Goal: Transaction & Acquisition: Purchase product/service

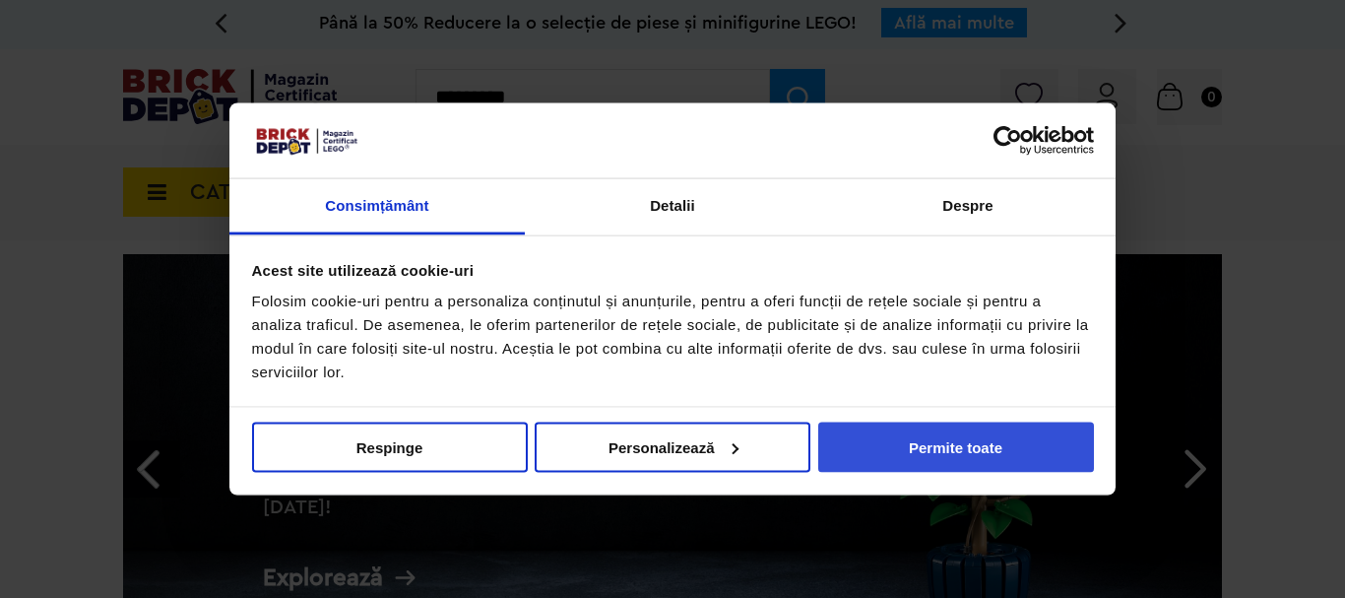
type input "*********"
click at [976, 455] on button "Permite toate" at bounding box center [956, 446] width 276 height 50
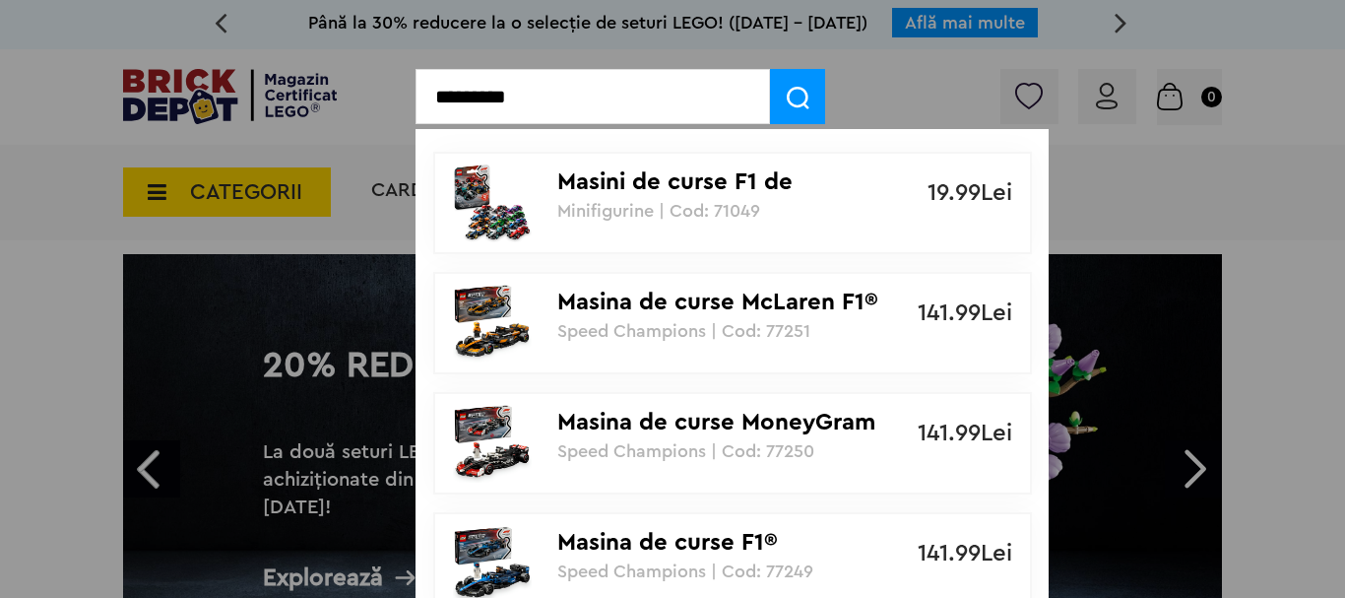
click at [798, 96] on img at bounding box center [798, 98] width 23 height 23
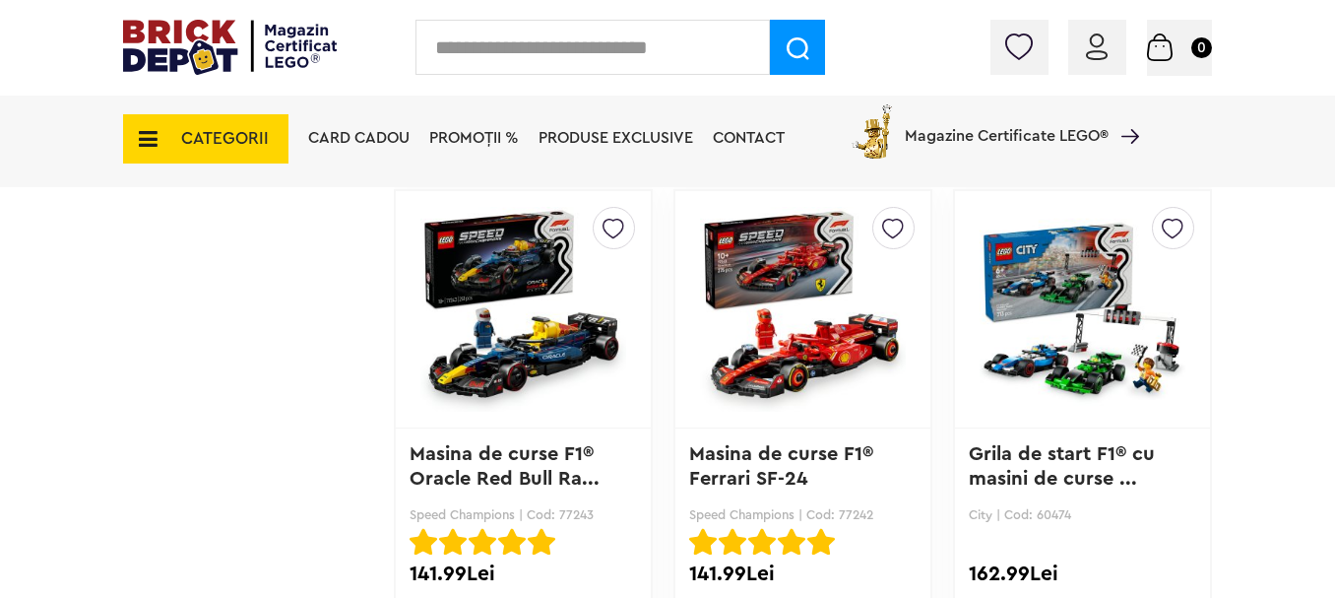
scroll to position [1829, 0]
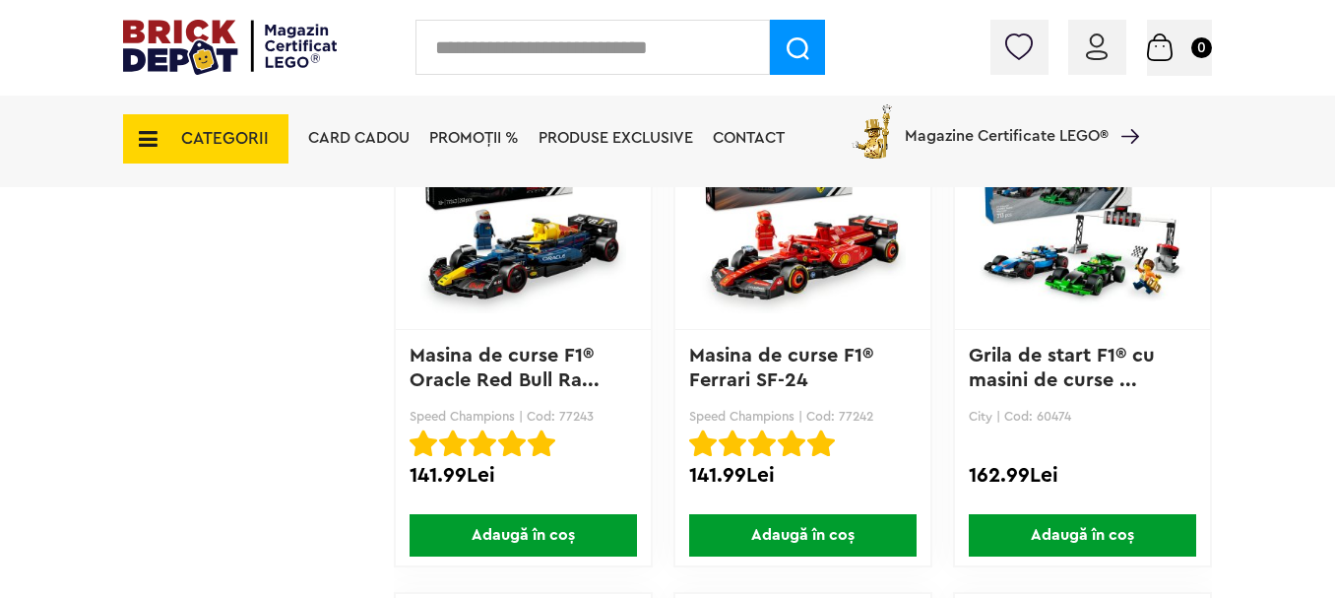
click at [507, 188] on div "Card Cadou PROMOȚII % Produse exclusive Contact Magazine Certificate LEGO®" at bounding box center [718, 140] width 841 height 96
click at [493, 366] on link "Masina de curse F1® Oracle Red Bull Ra..." at bounding box center [505, 368] width 190 height 44
click at [538, 263] on img at bounding box center [523, 211] width 206 height 276
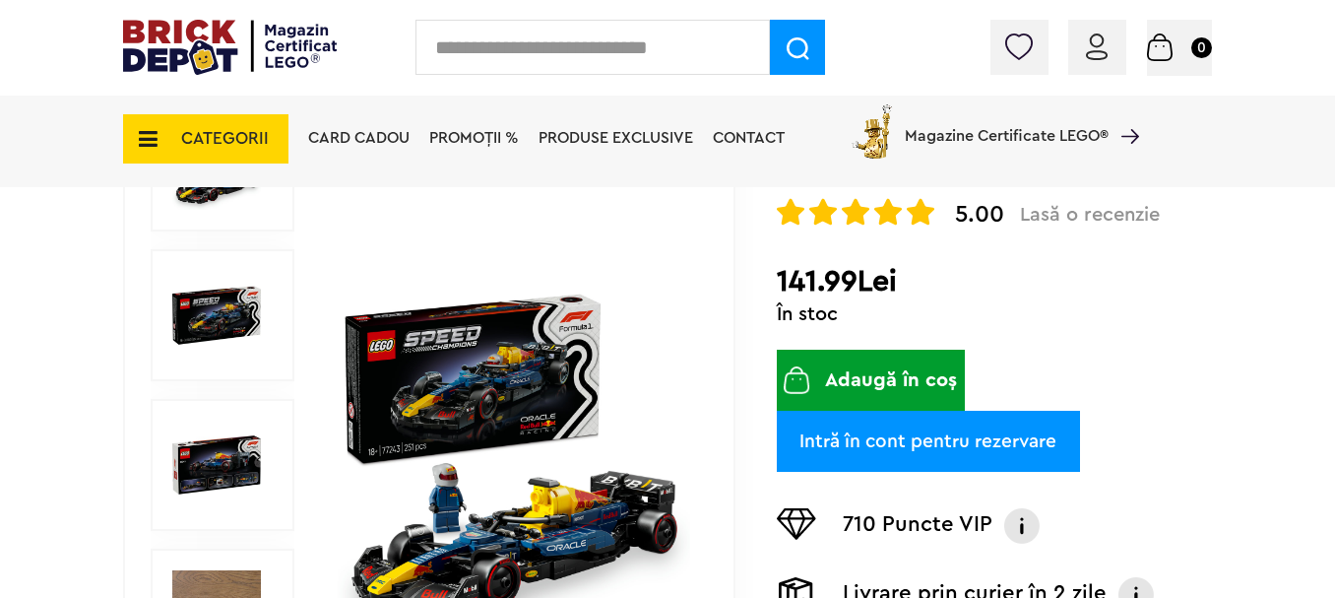
scroll to position [591, 0]
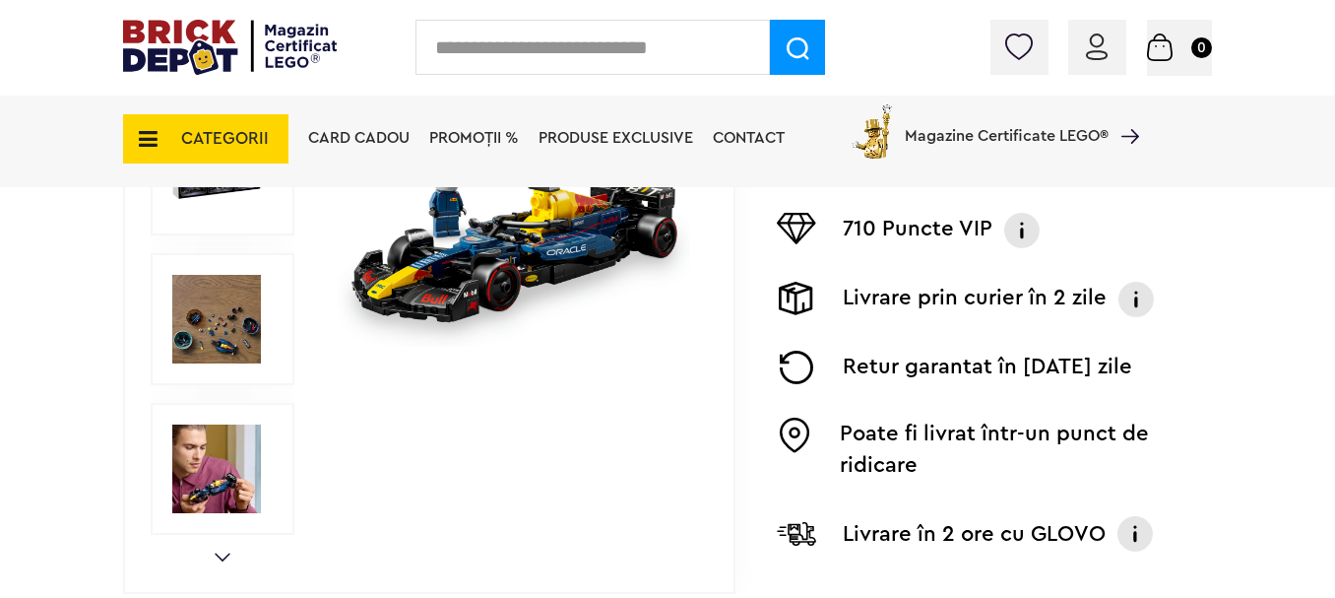
click at [229, 448] on img at bounding box center [216, 468] width 89 height 89
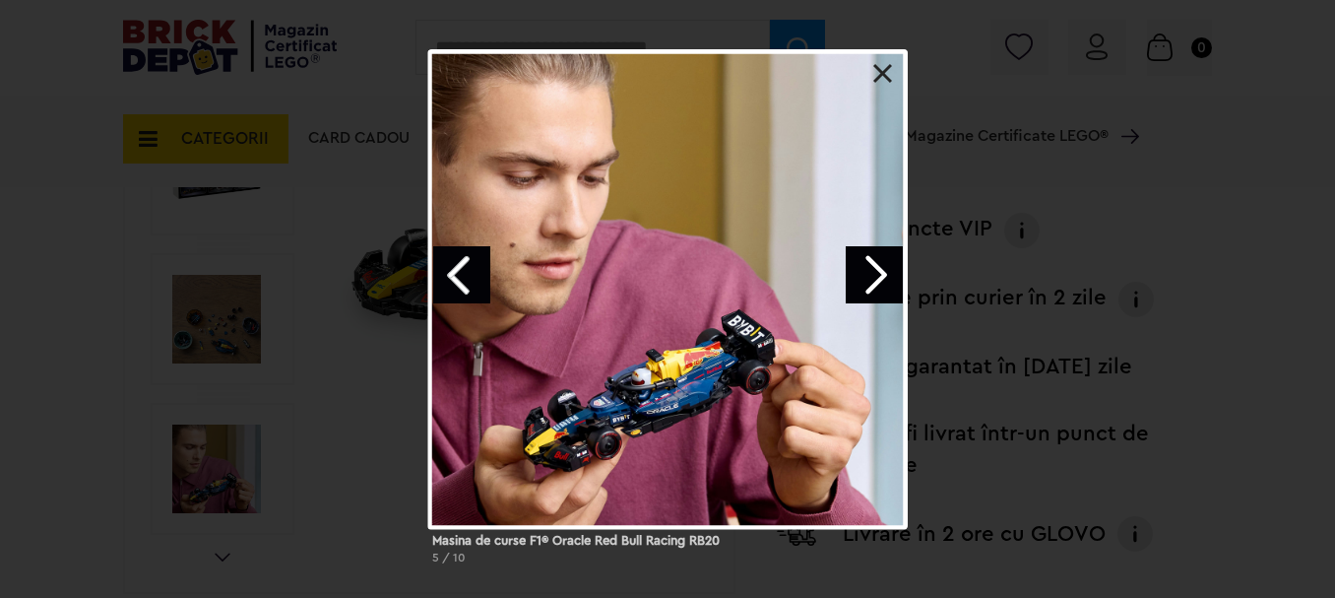
click at [884, 73] on link at bounding box center [883, 74] width 20 height 20
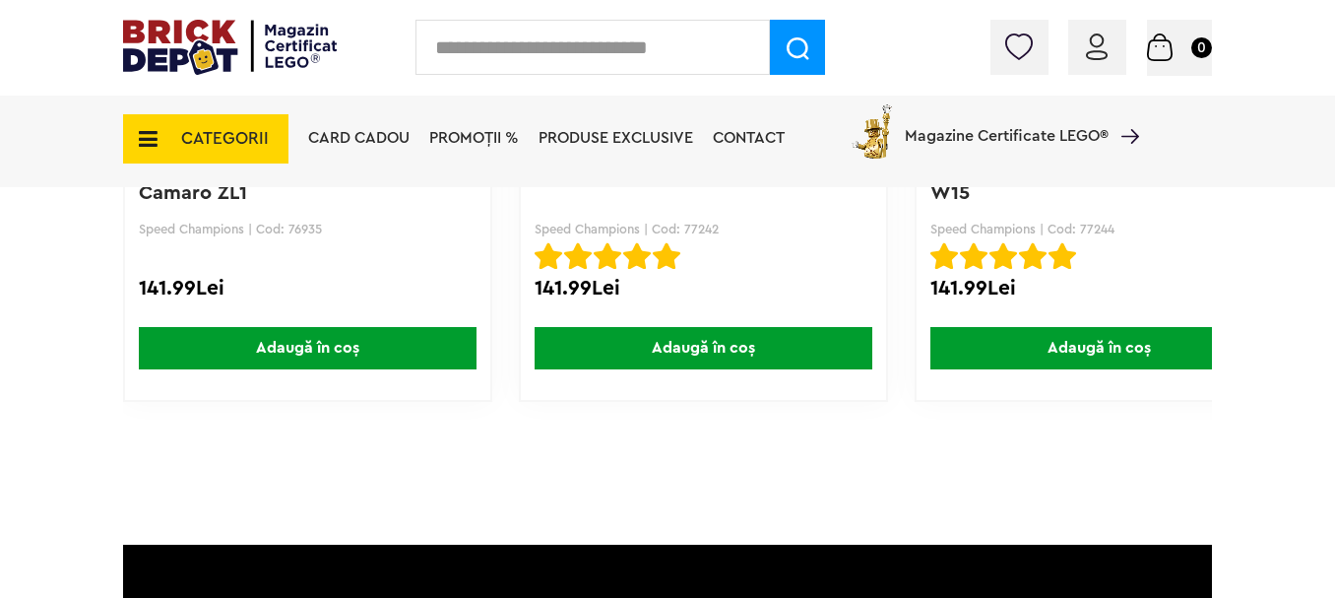
scroll to position [4037, 0]
